Goal: Register for event/course

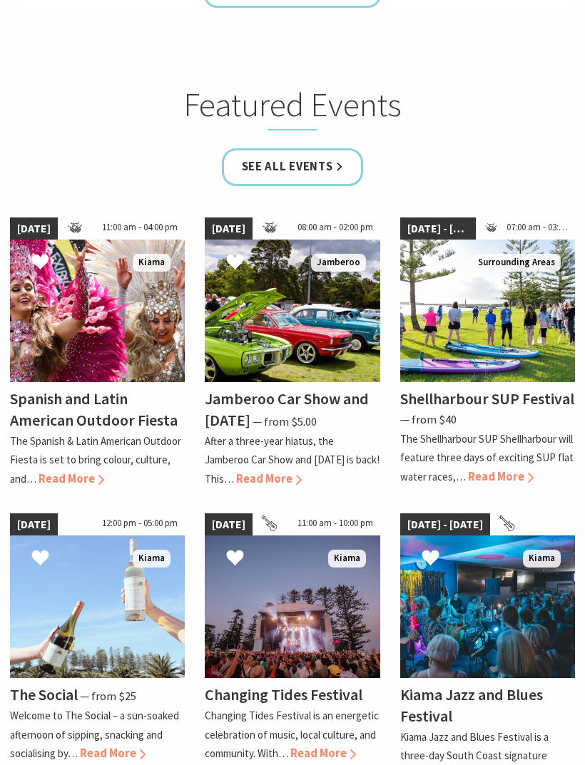
scroll to position [894, 0]
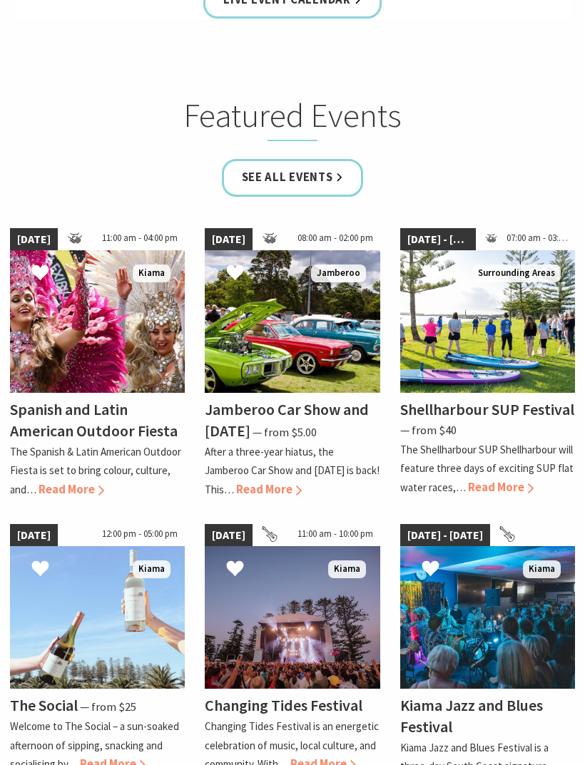
click at [294, 198] on link "See all Events" at bounding box center [293, 179] width 142 height 38
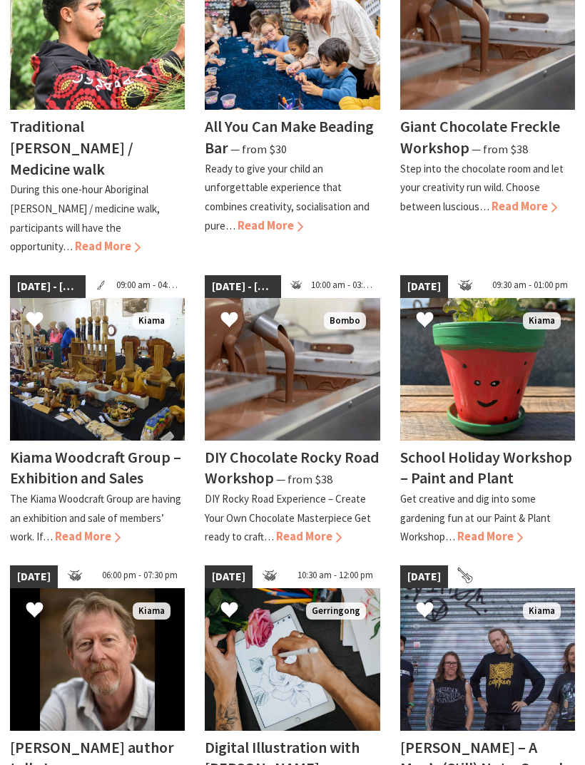
scroll to position [464, 0]
click at [300, 529] on span "Read More" at bounding box center [309, 536] width 66 height 15
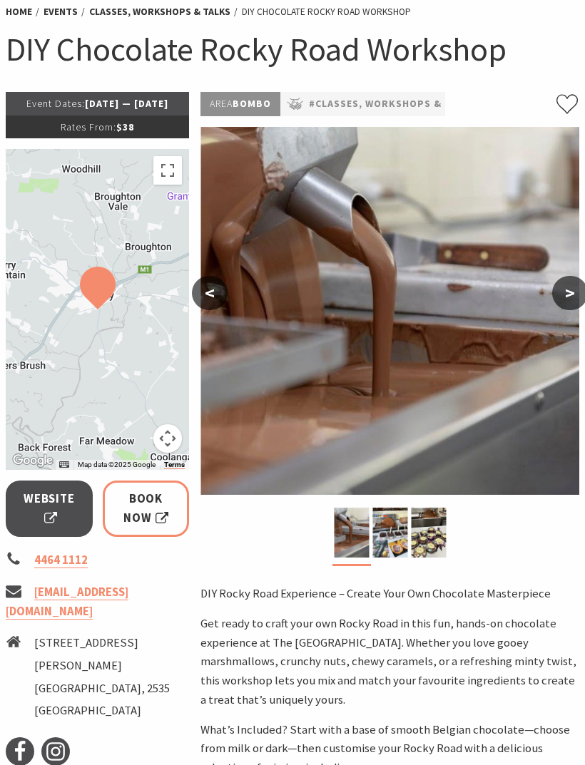
scroll to position [113, 0]
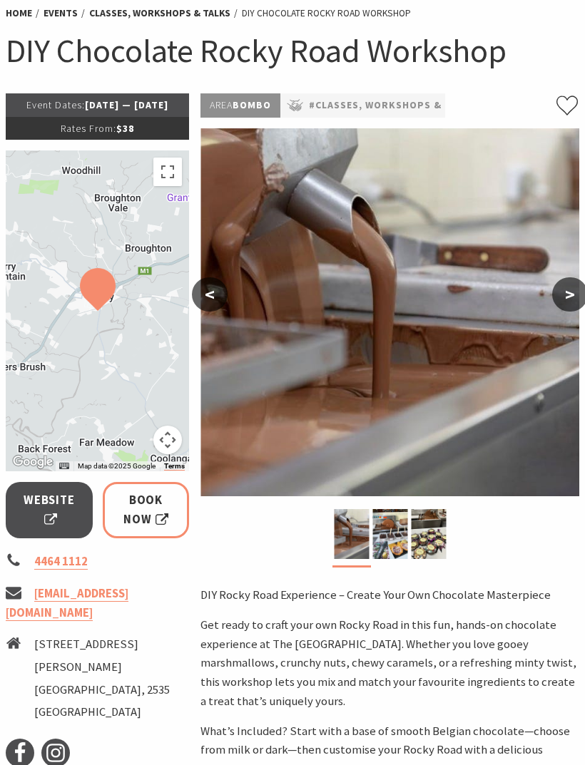
click at [140, 526] on span "Book Now" at bounding box center [146, 511] width 47 height 38
